Goal: Task Accomplishment & Management: Use online tool/utility

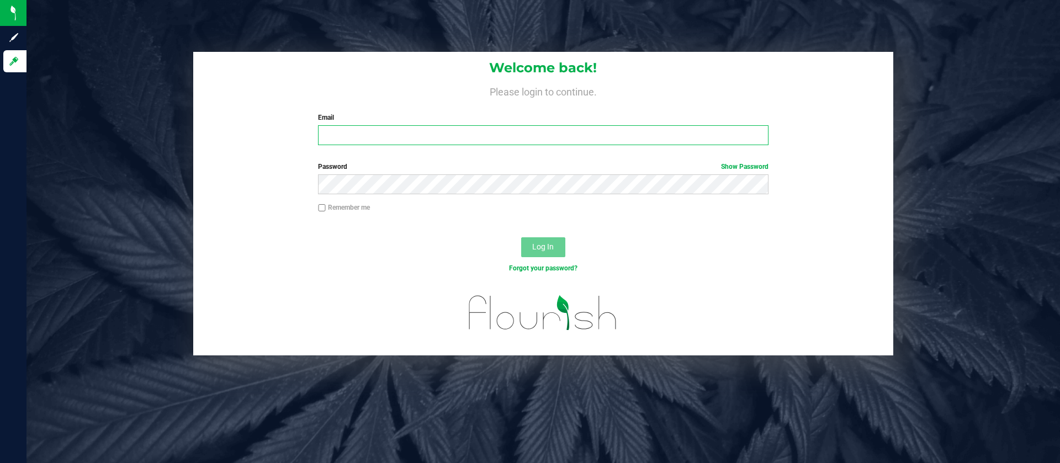
click at [542, 135] on input "Email" at bounding box center [543, 135] width 450 height 20
type input "[EMAIL_ADDRESS][DOMAIN_NAME]"
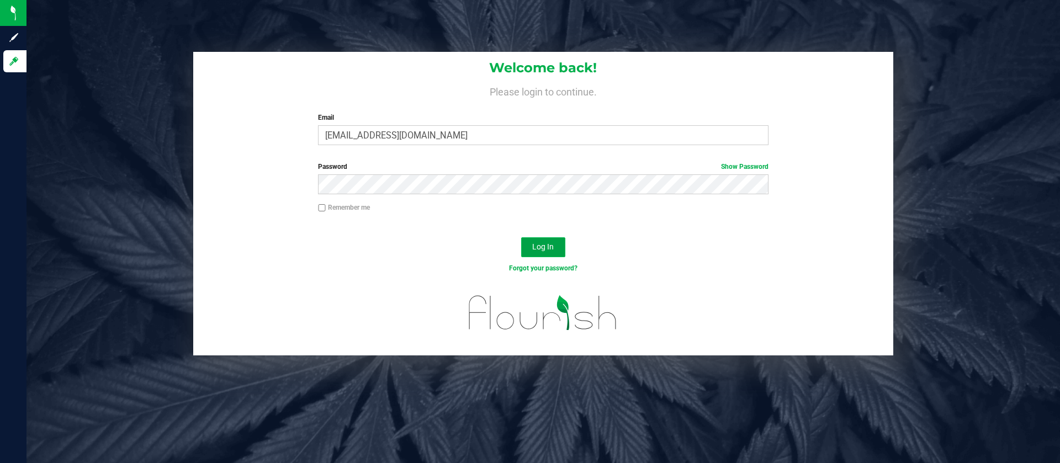
click at [538, 244] on span "Log In" at bounding box center [543, 246] width 22 height 9
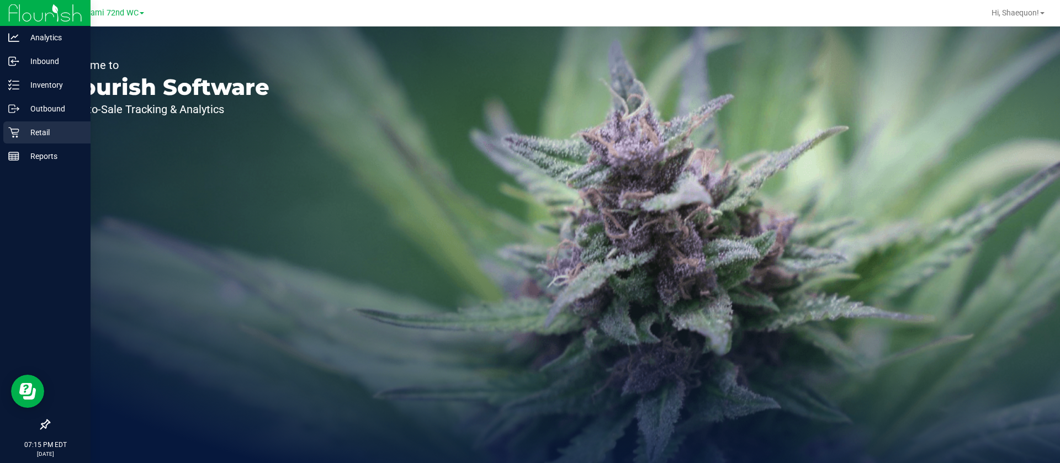
click at [30, 132] on p "Retail" at bounding box center [52, 132] width 66 height 13
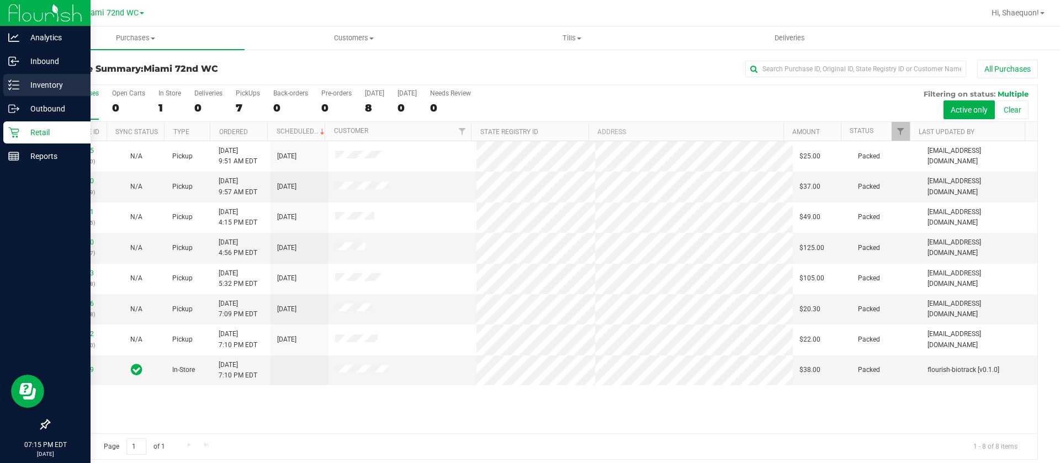
click at [46, 85] on p "Inventory" at bounding box center [52, 84] width 66 height 13
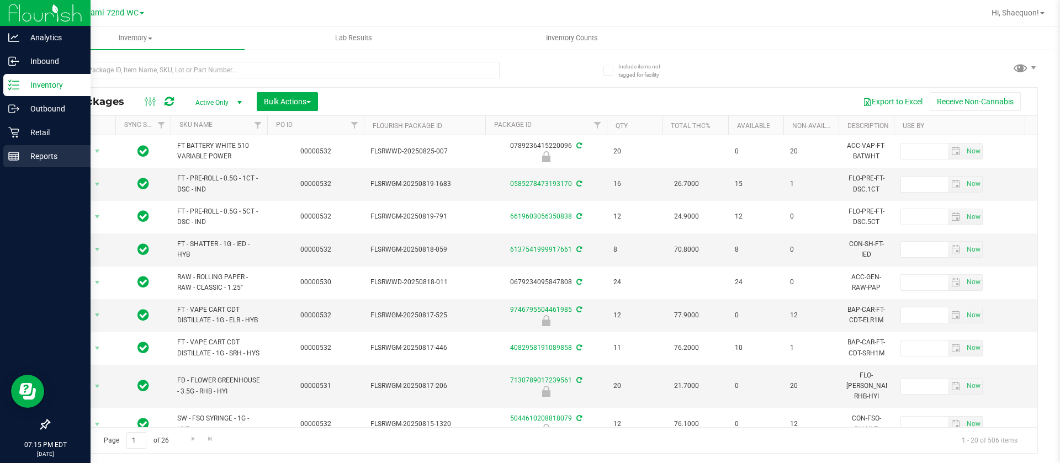
click at [46, 159] on p "Reports" at bounding box center [52, 156] width 66 height 13
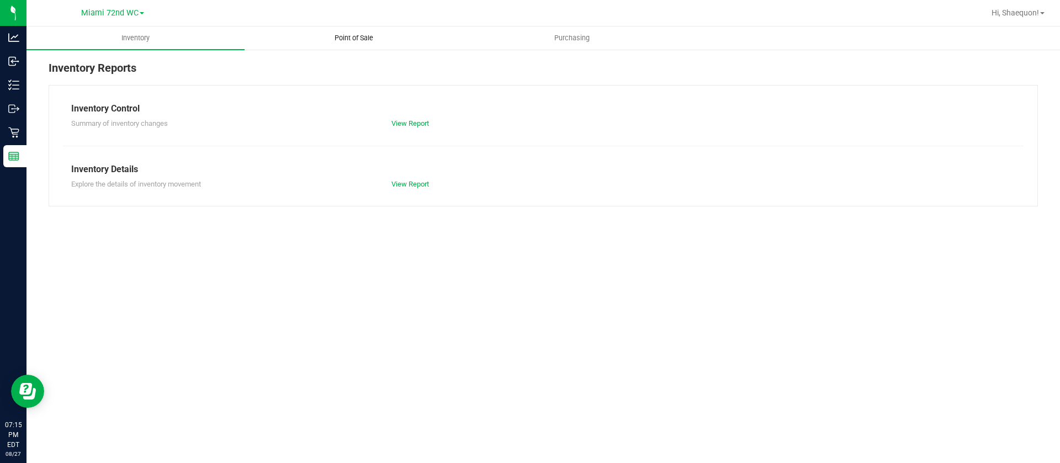
click at [351, 38] on span "Point of Sale" at bounding box center [354, 38] width 68 height 10
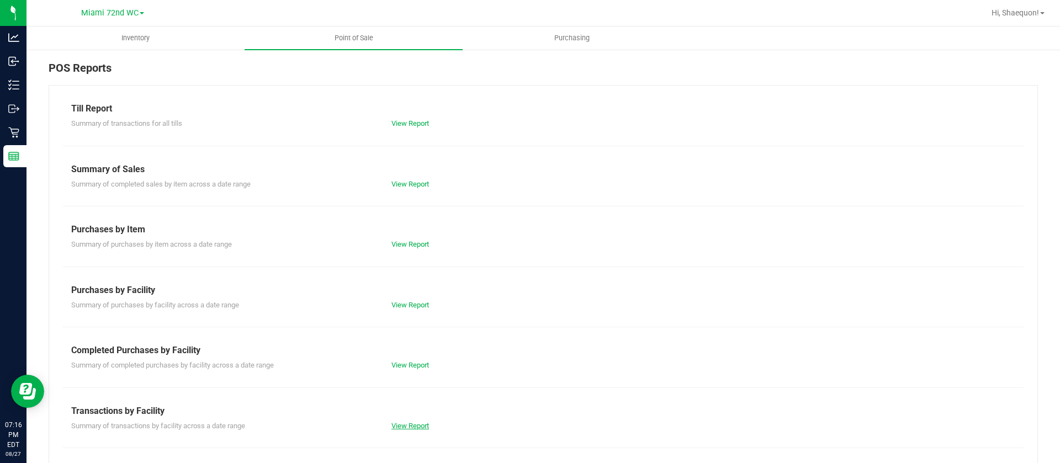
click at [415, 429] on link "View Report" at bounding box center [411, 426] width 38 height 8
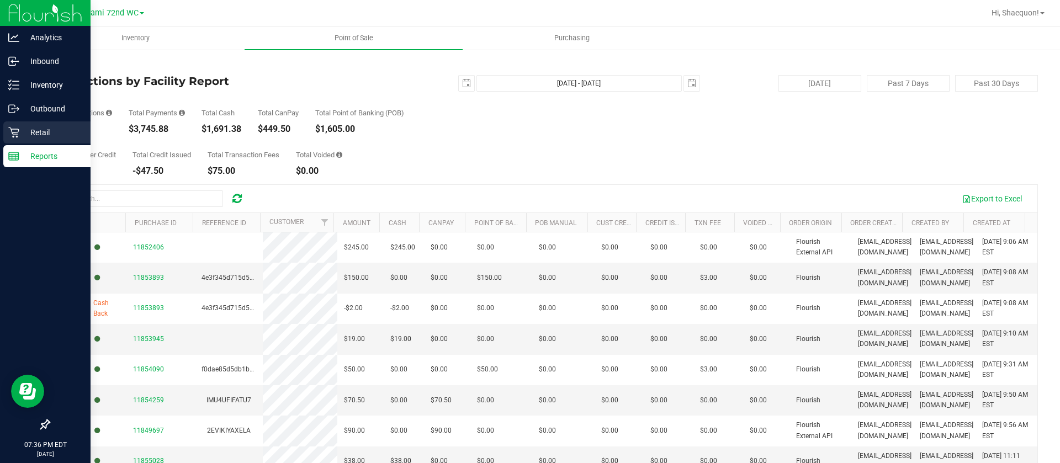
click at [19, 131] on icon at bounding box center [13, 133] width 10 height 10
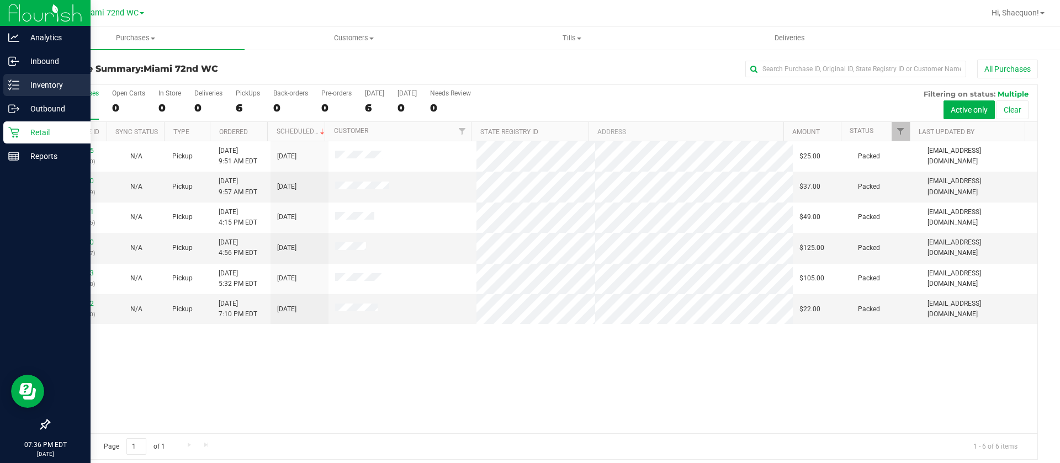
click at [41, 84] on p "Inventory" at bounding box center [52, 84] width 66 height 13
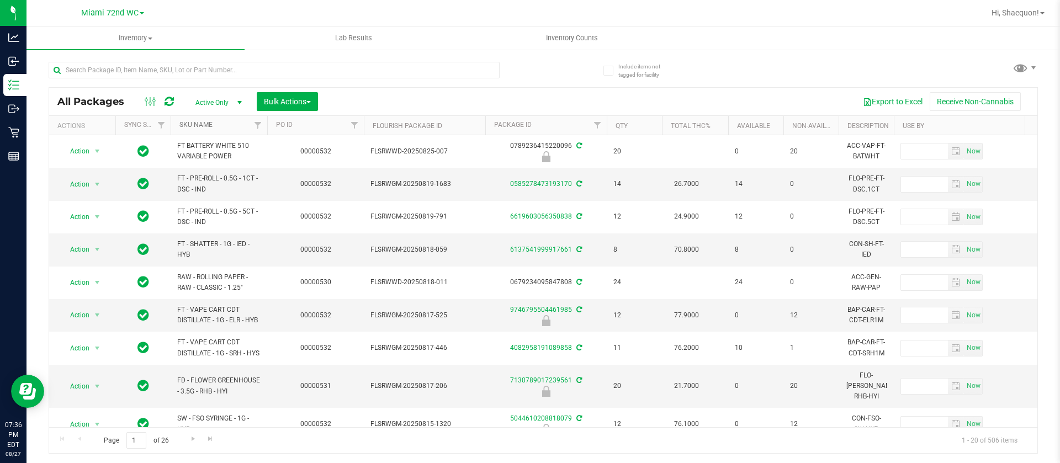
click at [201, 128] on link "SKU Name" at bounding box center [195, 125] width 33 height 8
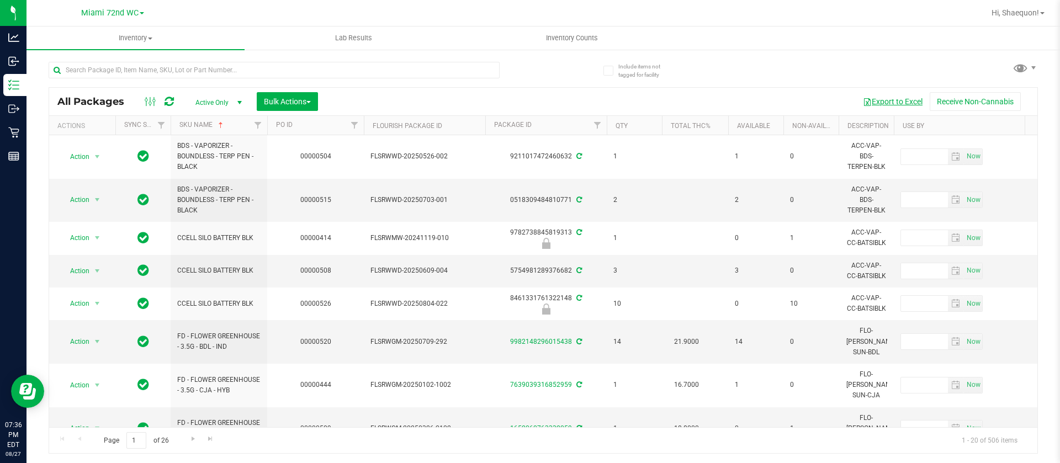
click at [907, 98] on button "Export to Excel" at bounding box center [893, 101] width 74 height 19
click at [1042, 15] on link "Hi, Shaequon!" at bounding box center [1019, 13] width 62 height 12
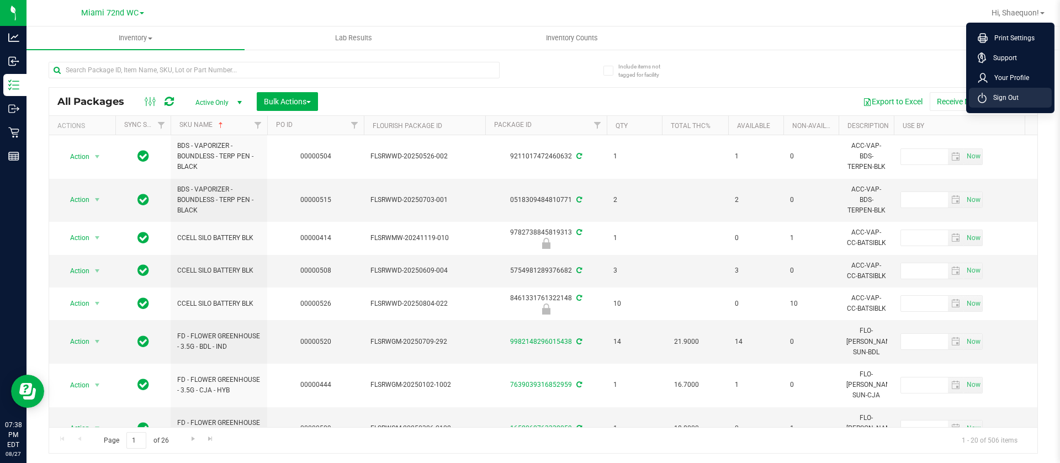
click at [1021, 96] on li "Sign Out" at bounding box center [1010, 98] width 83 height 20
